Goal: Transaction & Acquisition: Purchase product/service

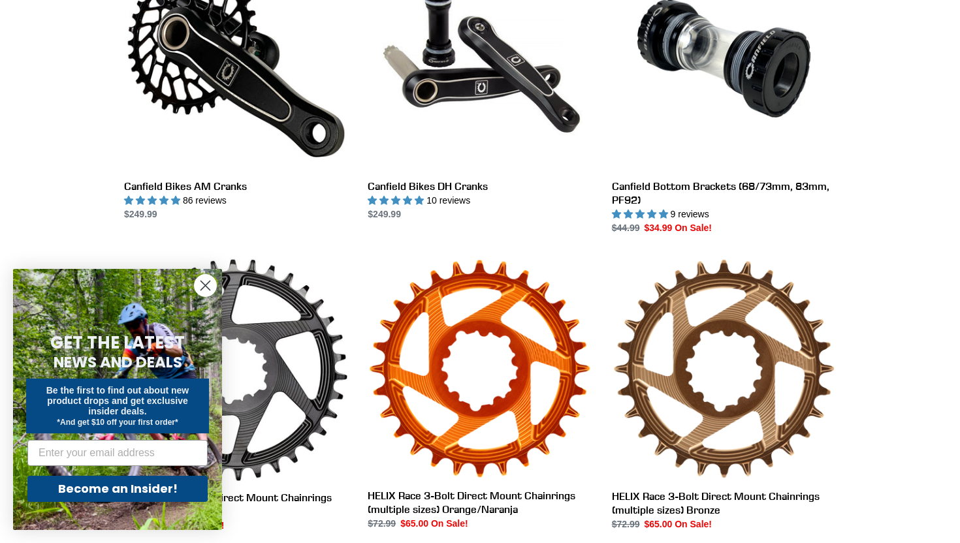
scroll to position [421, 0]
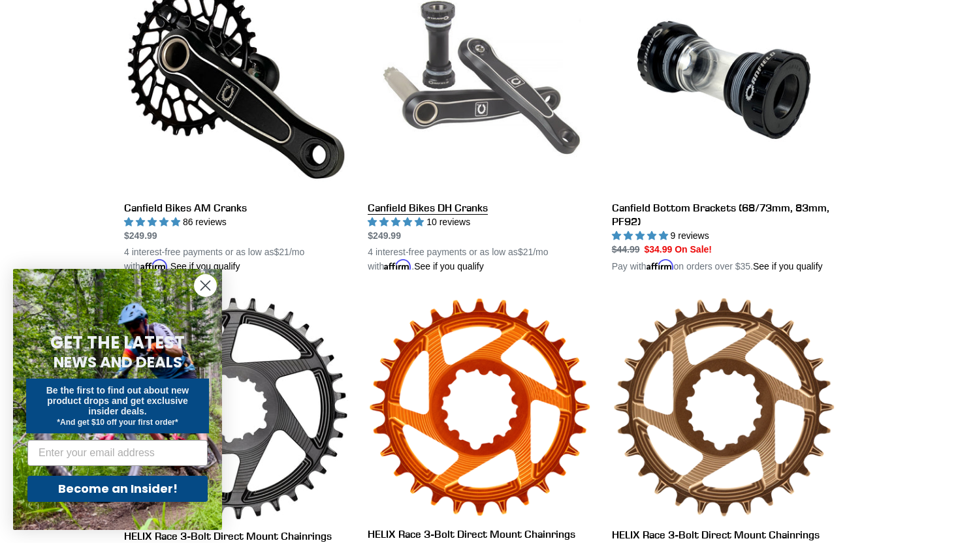
click at [460, 212] on link "Canfield Bikes DH Cranks" at bounding box center [480, 121] width 224 height 306
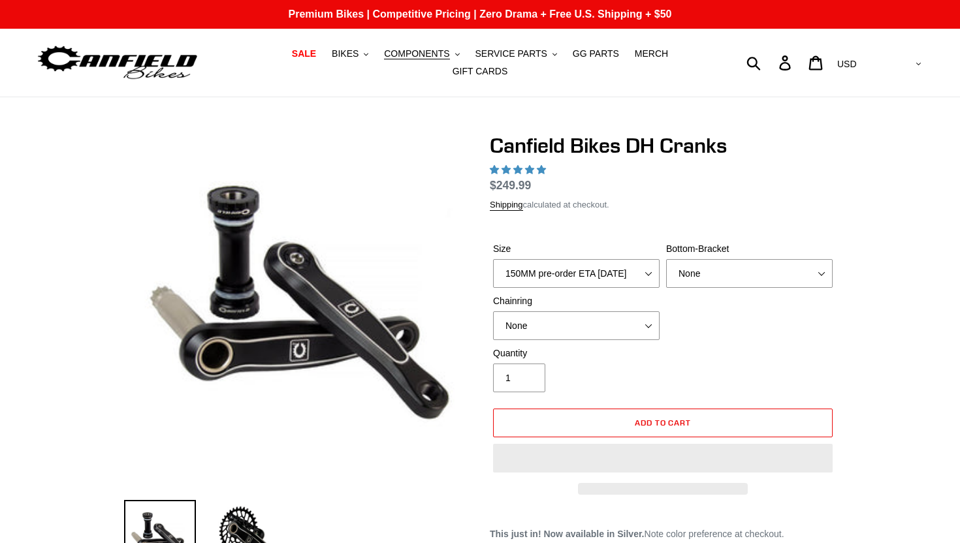
select select "highest-rating"
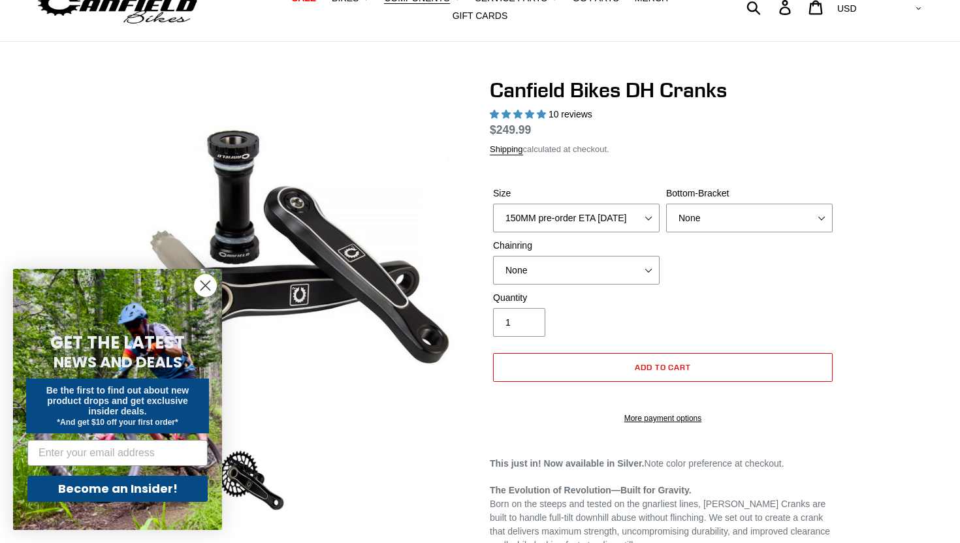
scroll to position [56, 0]
click at [567, 227] on select "150MM pre-order ETA 9/30/25 155MM pre-order ETA 9/30/25 160MM 165MM" at bounding box center [576, 217] width 167 height 29
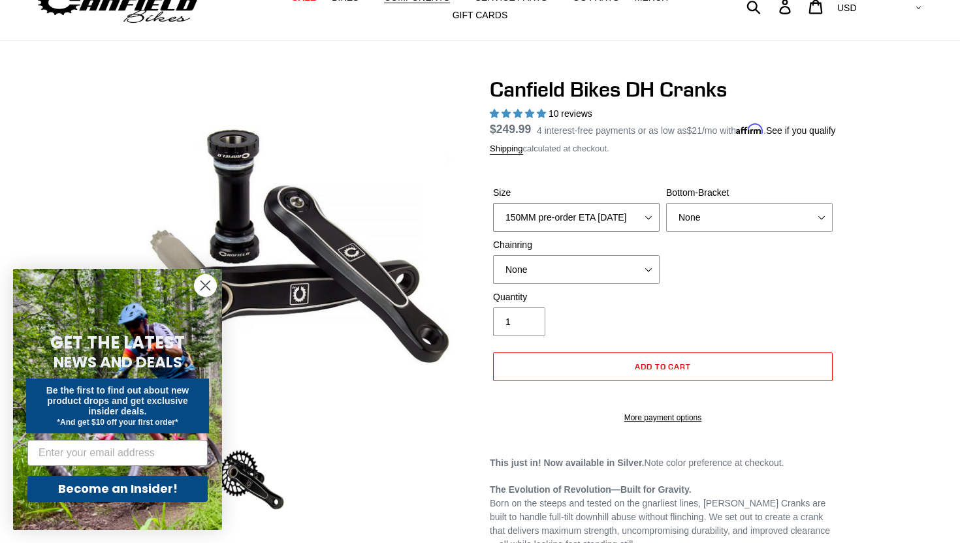
select select "155MM pre-order ETA 9/30/25"
click at [690, 232] on select "None BSA Threaded 83mm" at bounding box center [749, 217] width 167 height 29
select select "BSA Threaded 83mm"
click at [599, 284] on select "None 34t Round" at bounding box center [576, 269] width 167 height 29
click at [581, 284] on select "None 34t Round" at bounding box center [576, 269] width 167 height 29
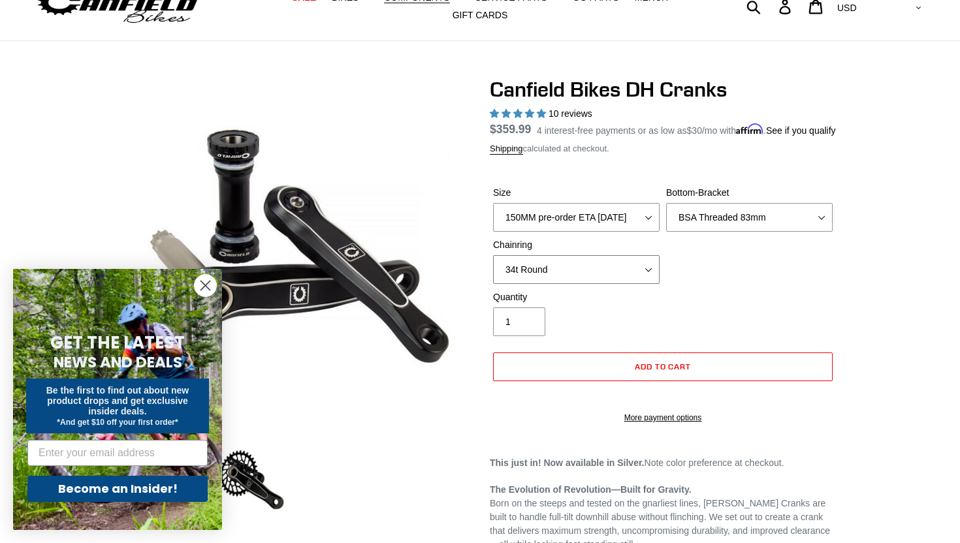
select select "None"
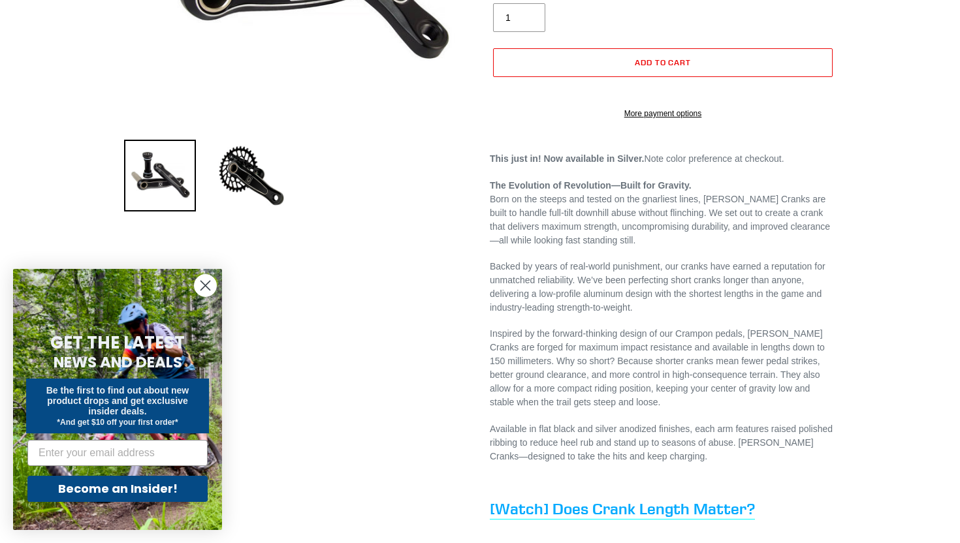
scroll to position [252, 0]
